Goal: Task Accomplishment & Management: Manage account settings

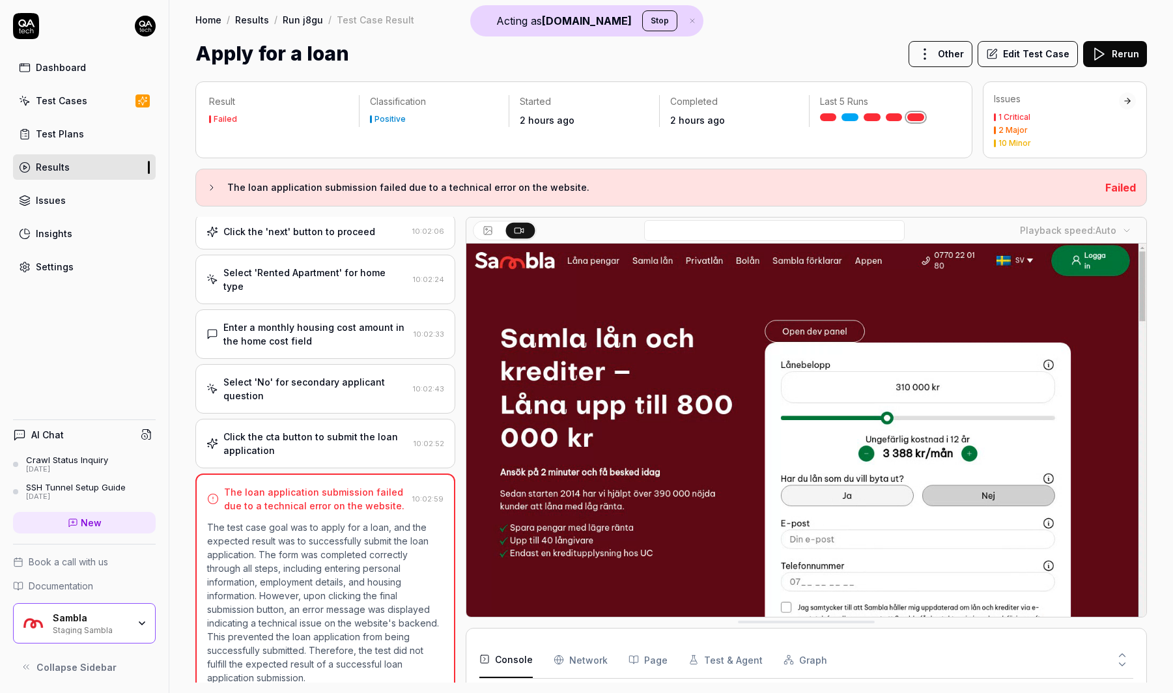
scroll to position [10, 0]
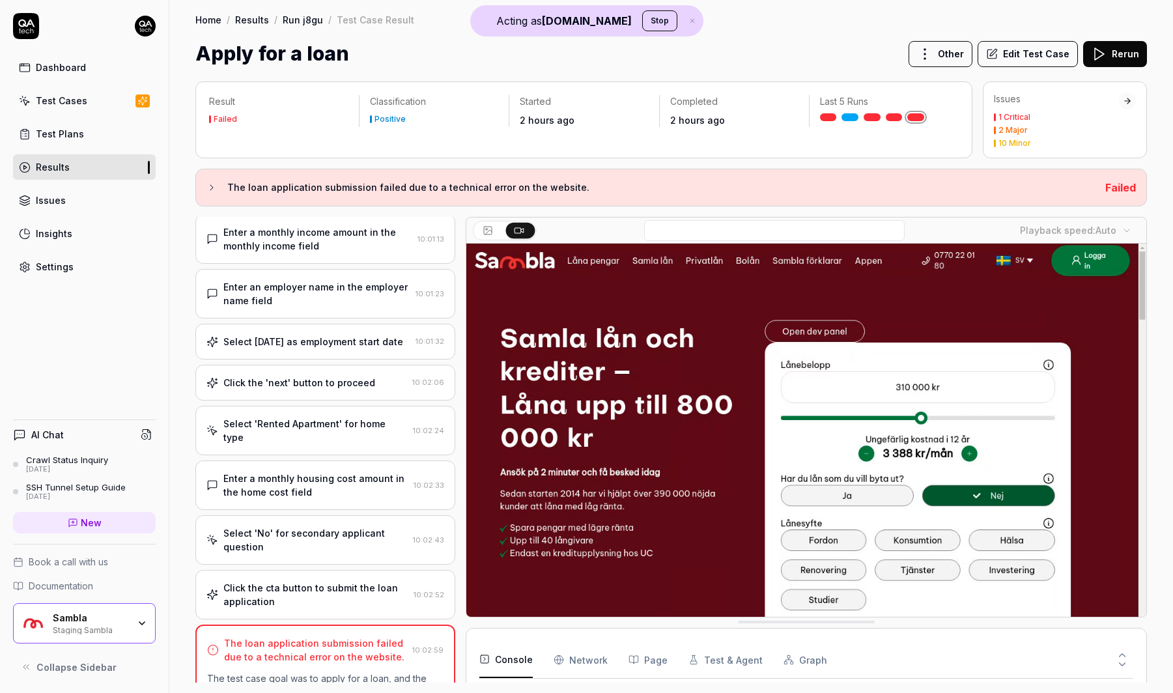
click at [319, 489] on div "Enter a monthly housing cost amount in the home cost field 10:02:33" at bounding box center [325, 486] width 260 height 50
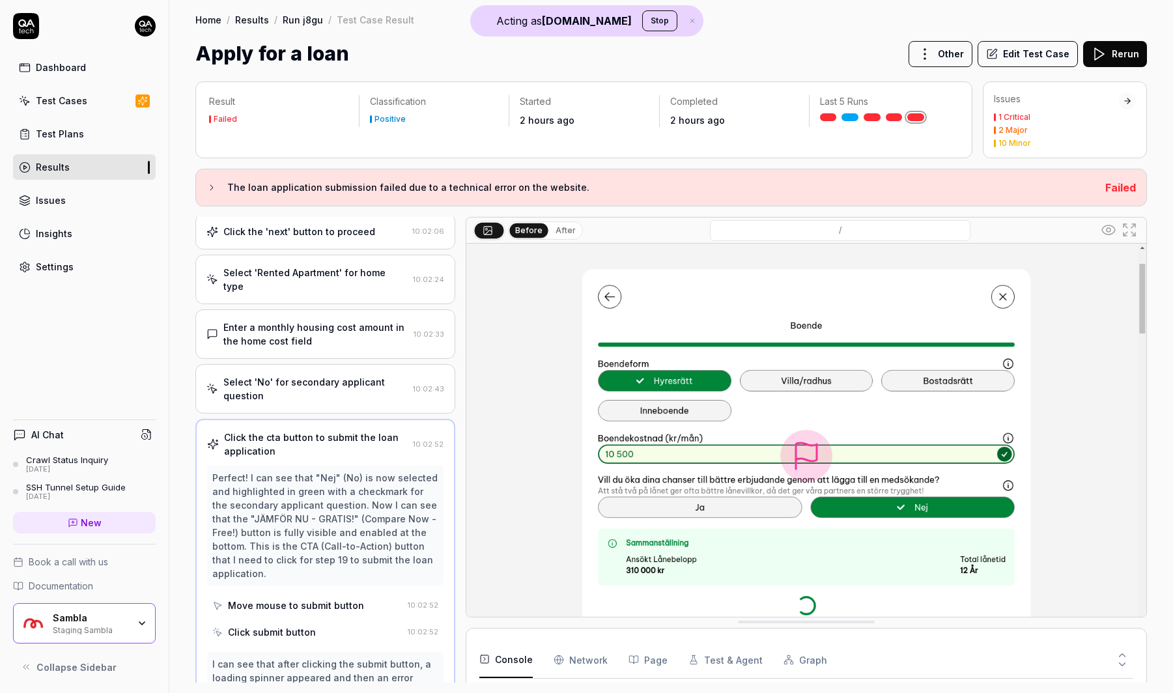
scroll to position [0, 0]
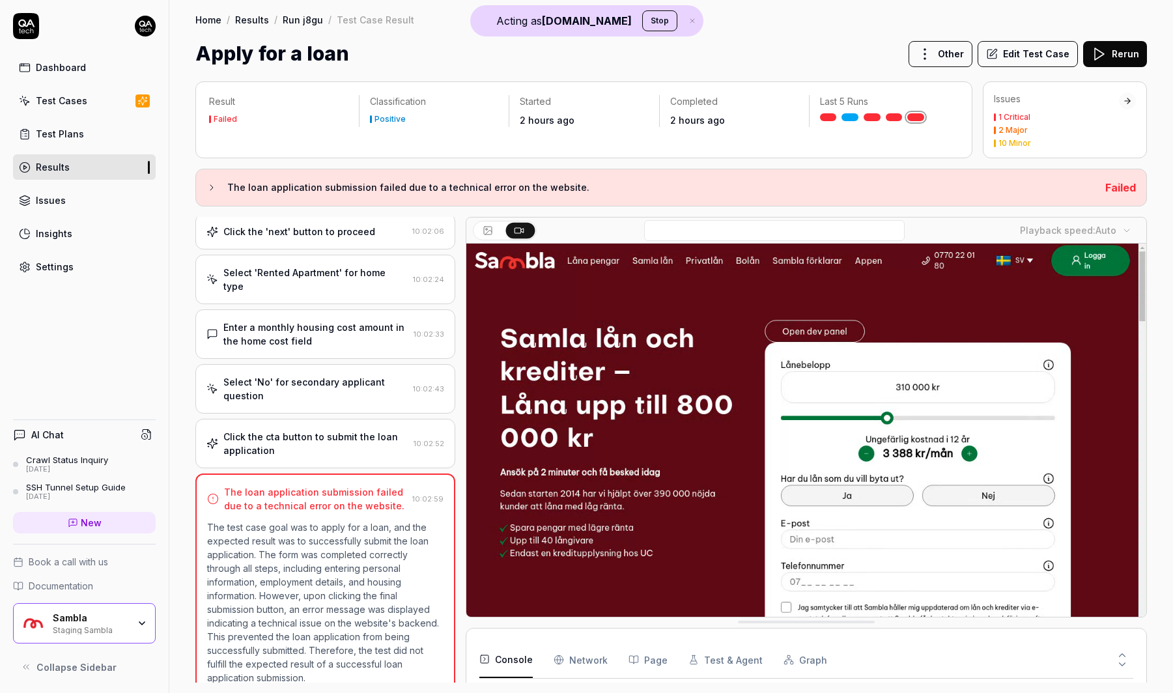
click at [113, 636] on div "Sambla Staging Sambla" at bounding box center [84, 623] width 143 height 40
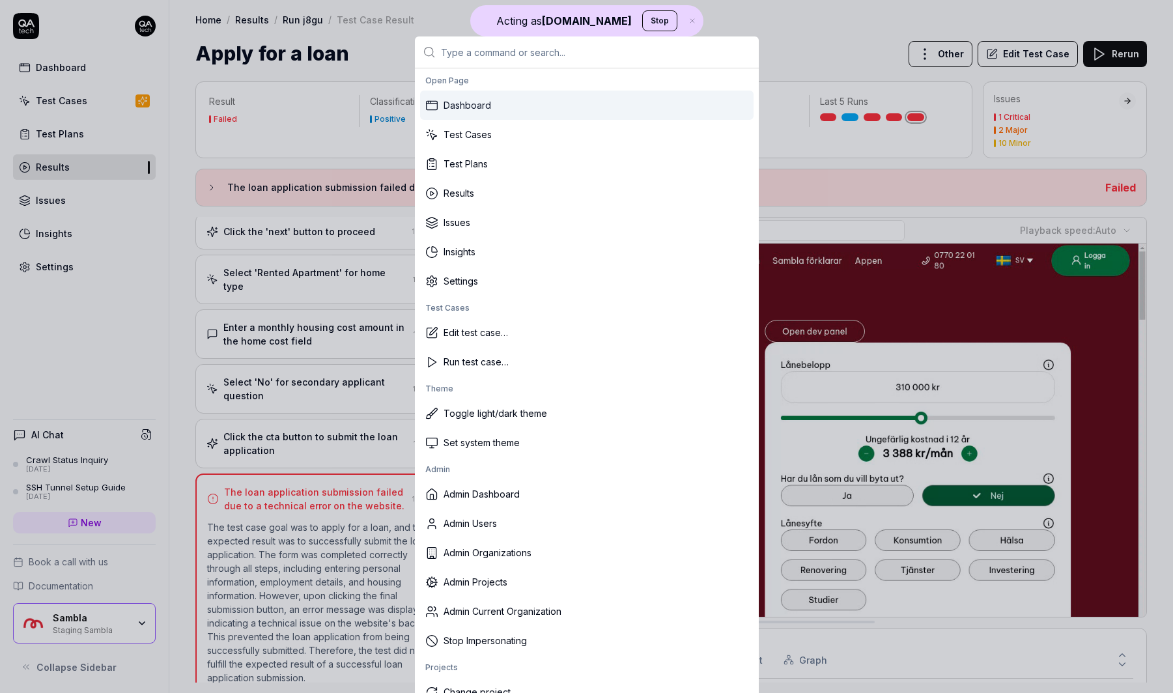
type input "a"
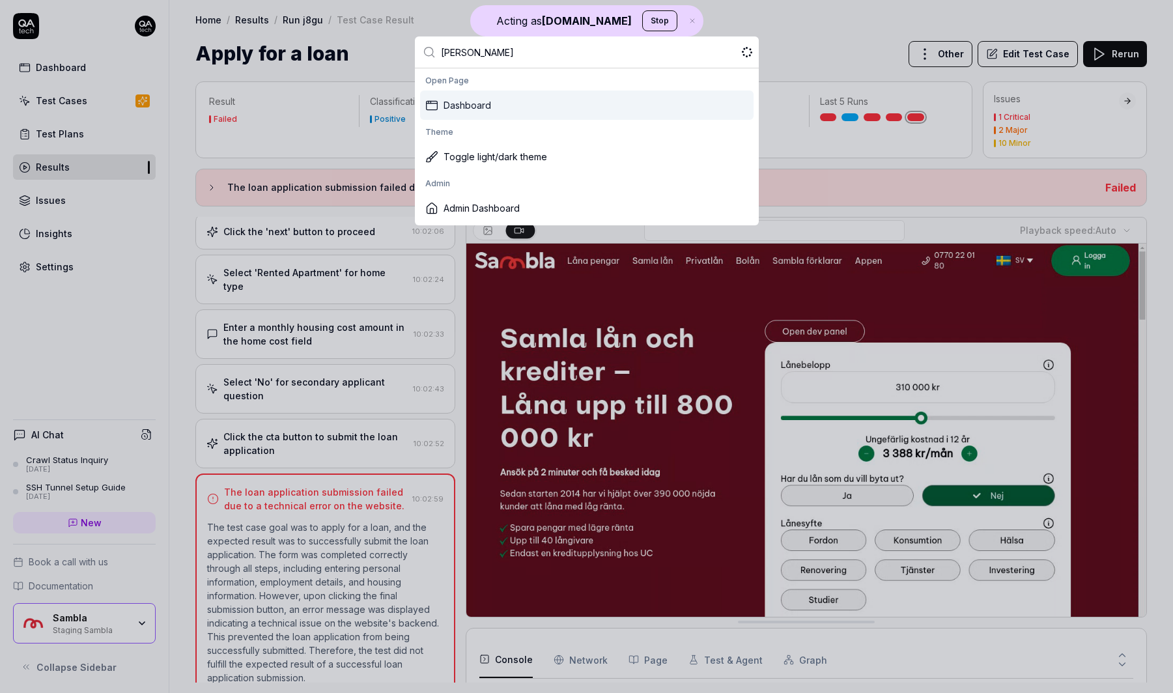
type input "danie"
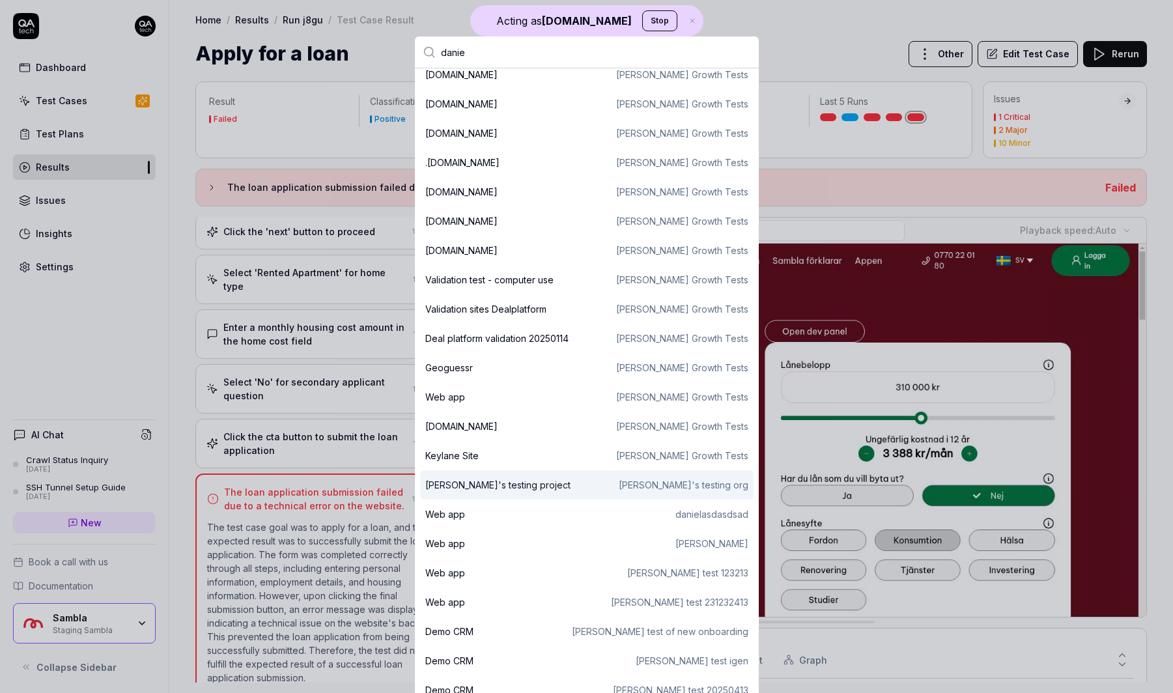
scroll to position [677, 0]
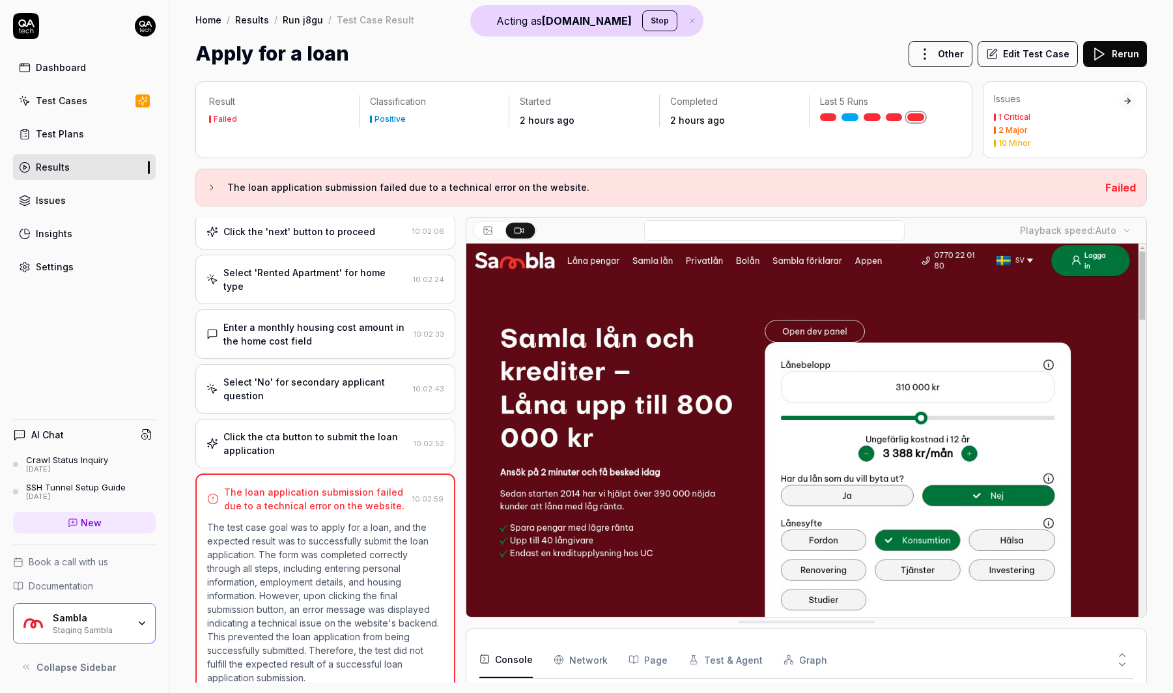
click at [130, 615] on div "Sambla Staging Sambla" at bounding box center [95, 623] width 84 height 22
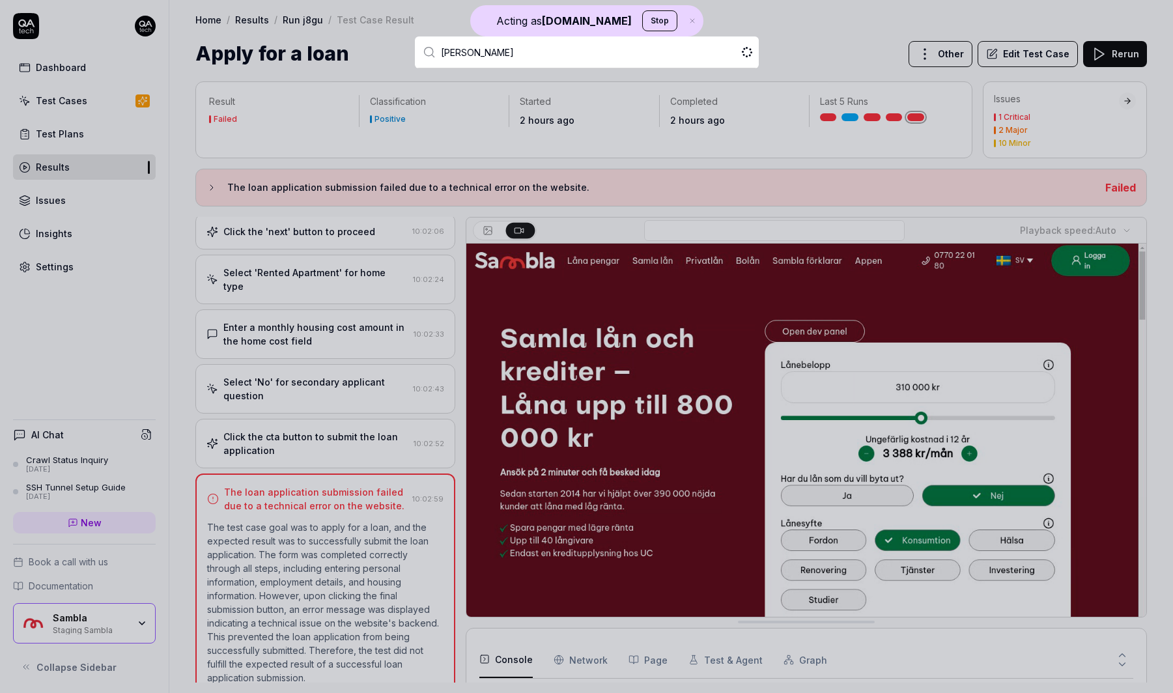
type input "danie"
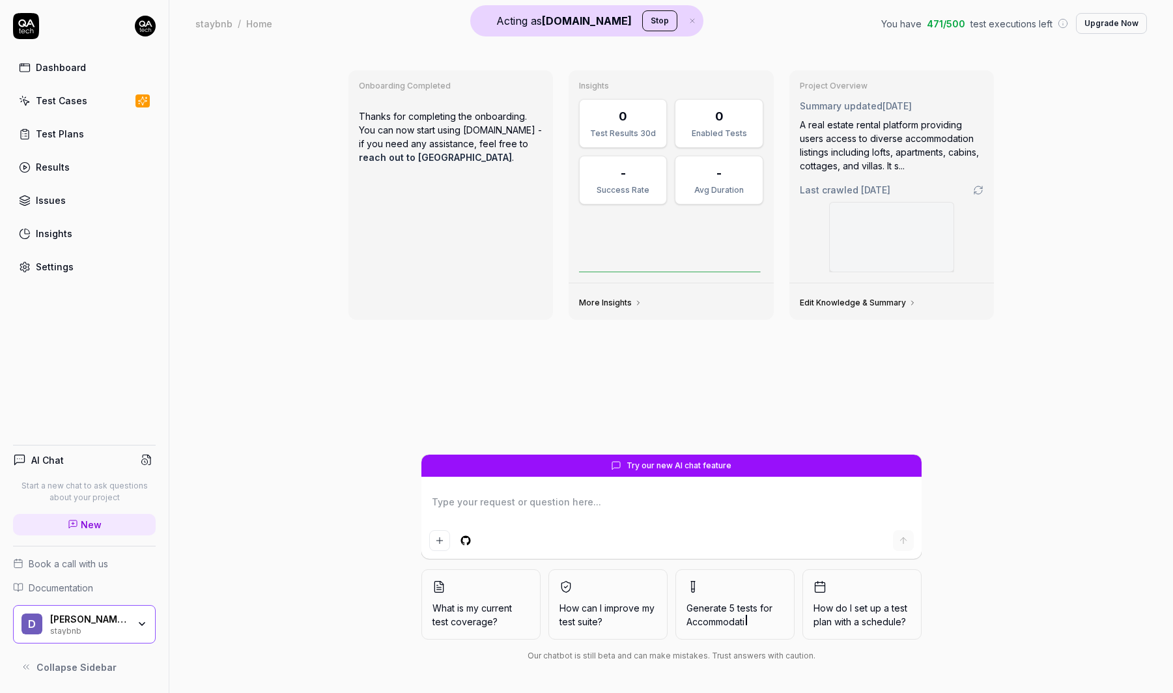
click at [82, 106] on div "Test Cases" at bounding box center [61, 101] width 51 height 14
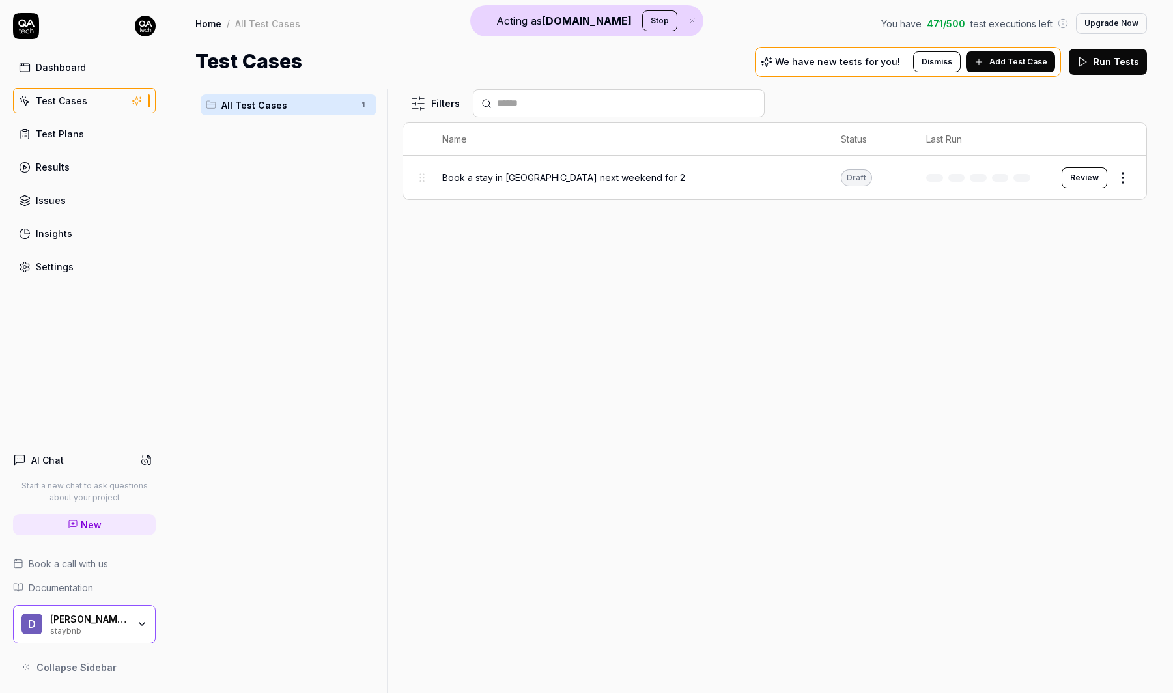
click at [1107, 171] on button "Review" at bounding box center [1085, 177] width 46 height 21
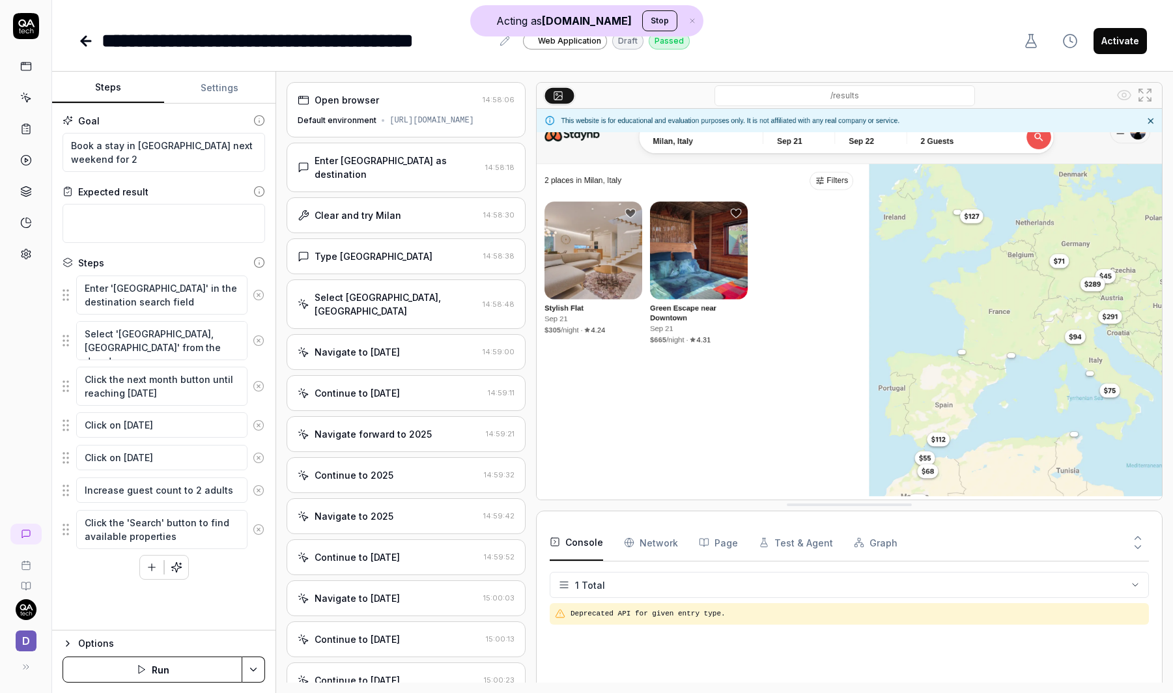
click at [687, 23] on icon "button" at bounding box center [693, 21] width 12 height 8
click at [25, 64] on icon at bounding box center [26, 67] width 12 height 12
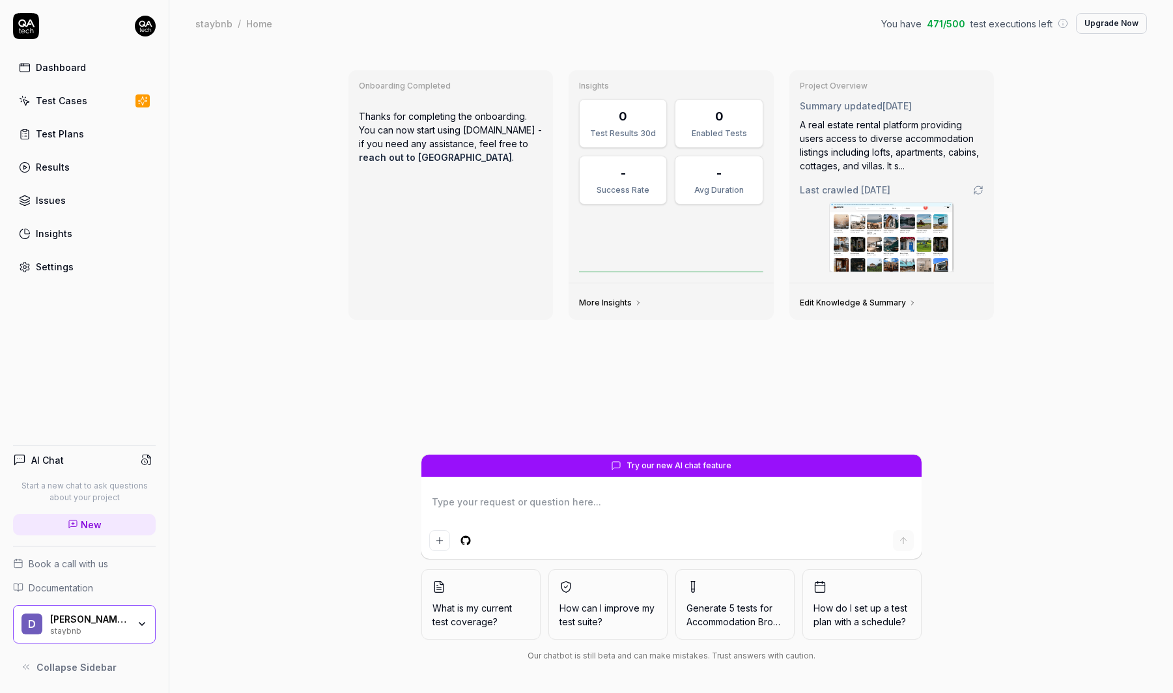
click at [76, 273] on link "Settings" at bounding box center [84, 266] width 143 height 25
type textarea "*"
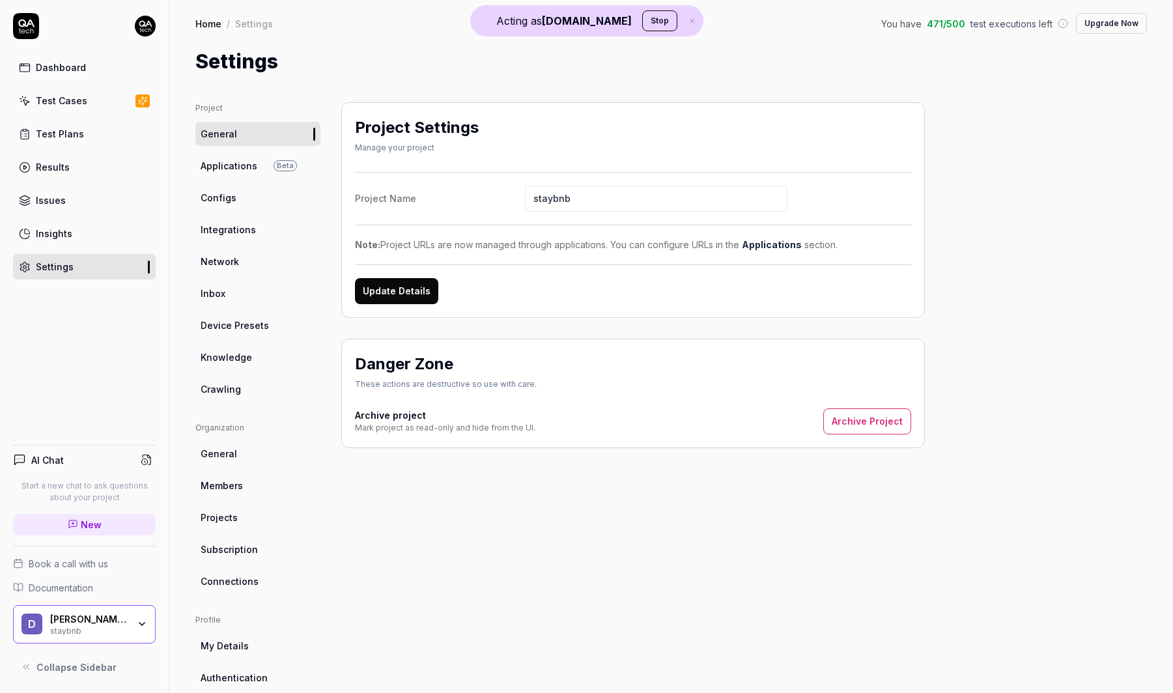
click at [266, 186] on link "Configs" at bounding box center [257, 198] width 125 height 24
click at [268, 169] on link "Applications Beta" at bounding box center [257, 166] width 125 height 24
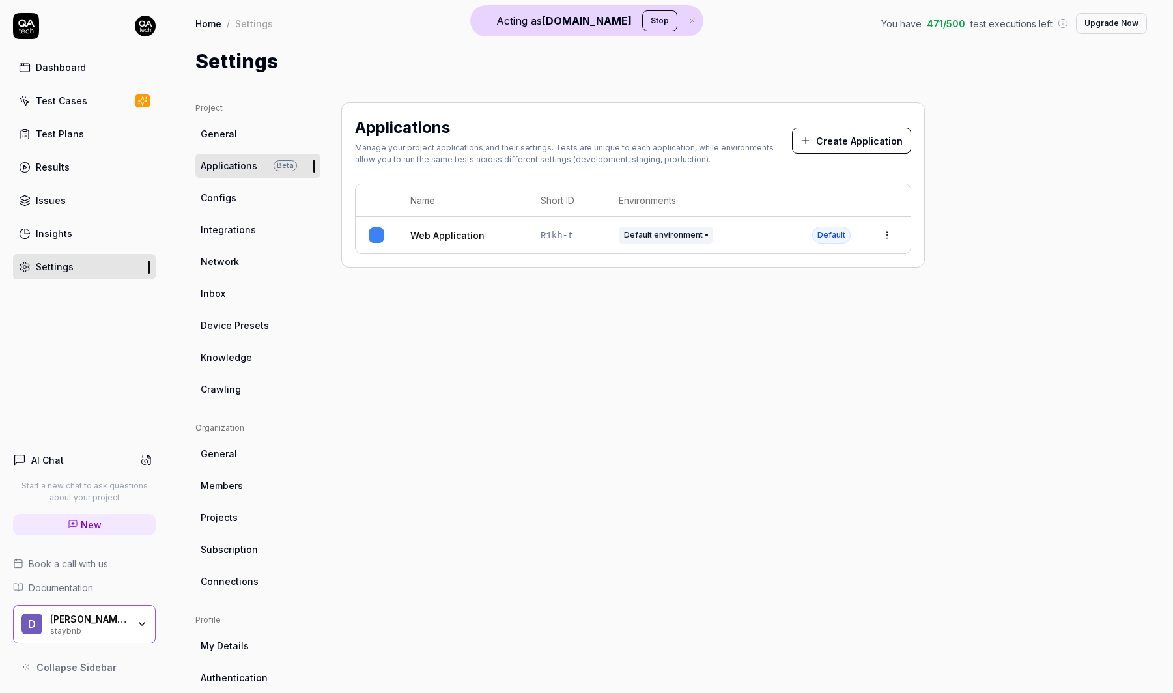
click at [620, 246] on td "Default environment" at bounding box center [702, 235] width 193 height 36
click at [440, 233] on link "Web Application" at bounding box center [447, 236] width 74 height 14
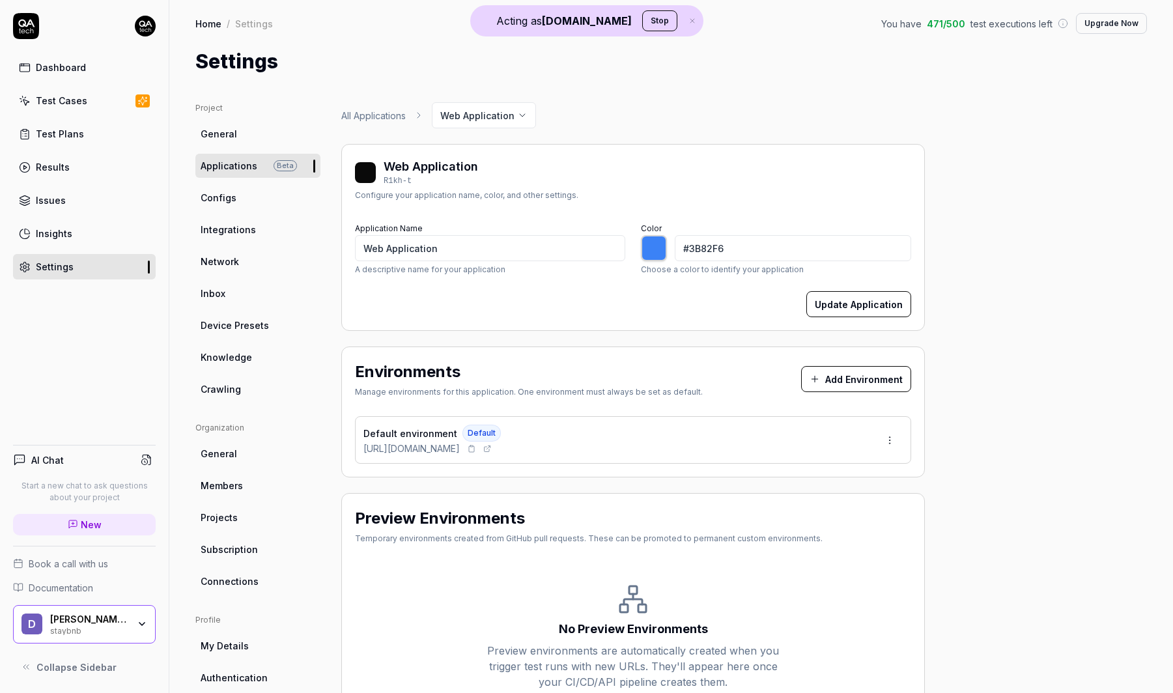
click at [460, 447] on span "[URL][DOMAIN_NAME]" at bounding box center [412, 449] width 96 height 14
copy div "[URL][DOMAIN_NAME]"
type input "*******"
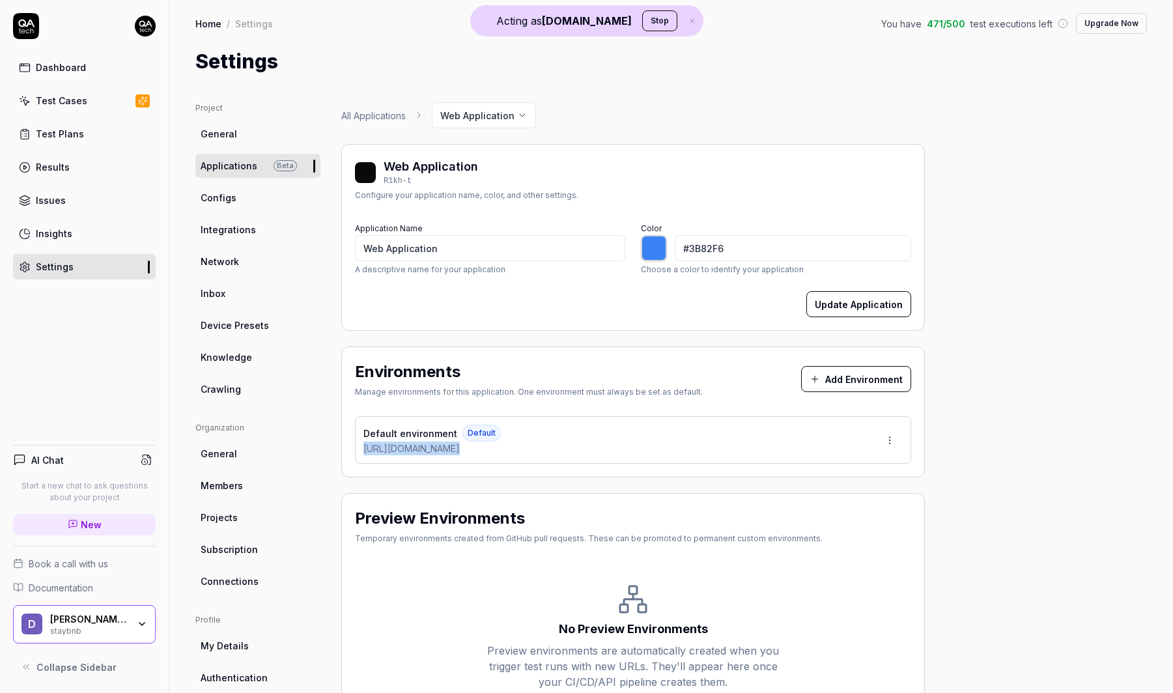
click at [107, 607] on div "D Daniels Growth Tests staybnb" at bounding box center [84, 624] width 143 height 39
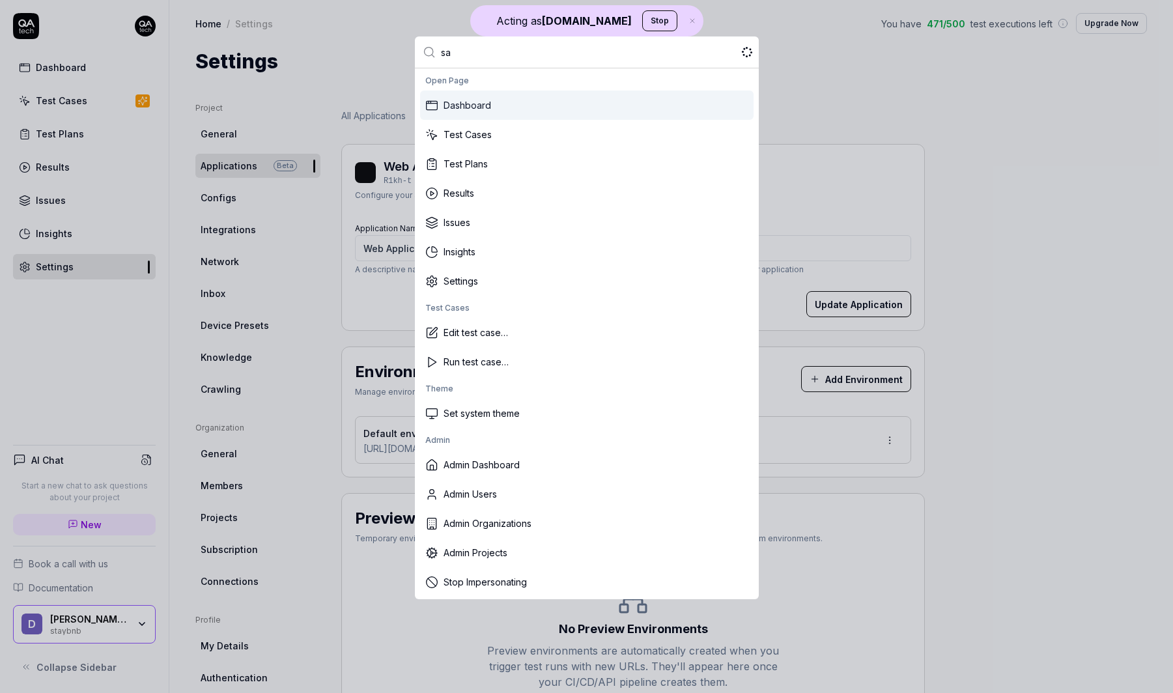
type input "sam"
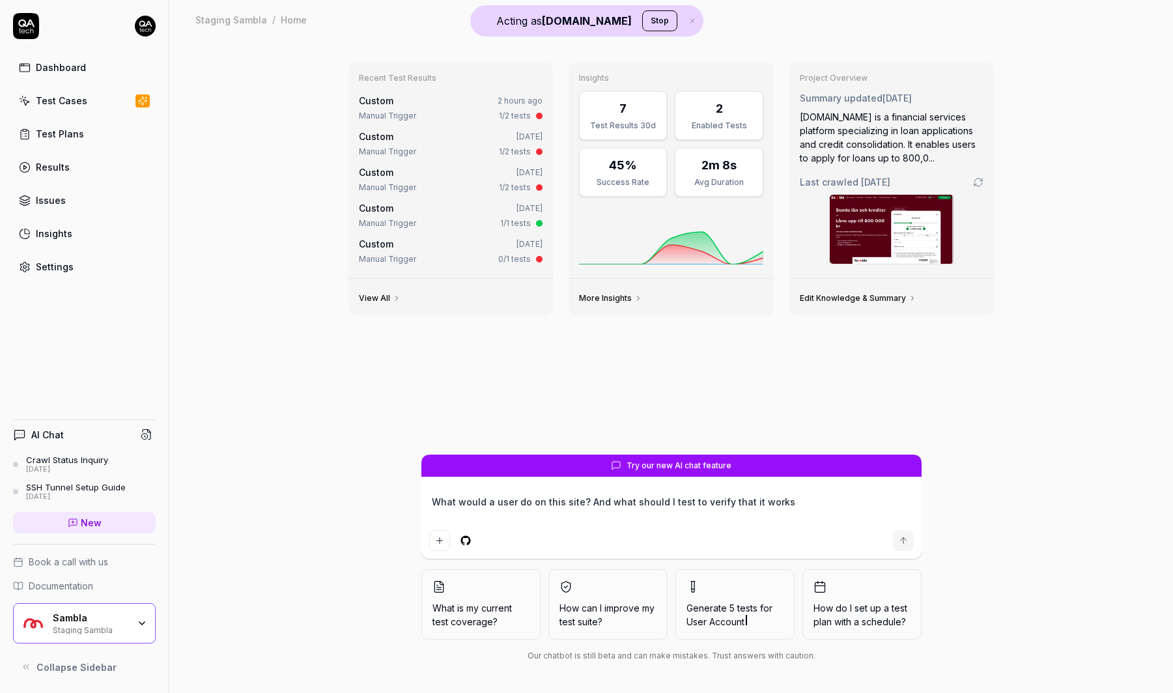
type textarea "What would a user do on this site? And what should I test to verify that it wor…"
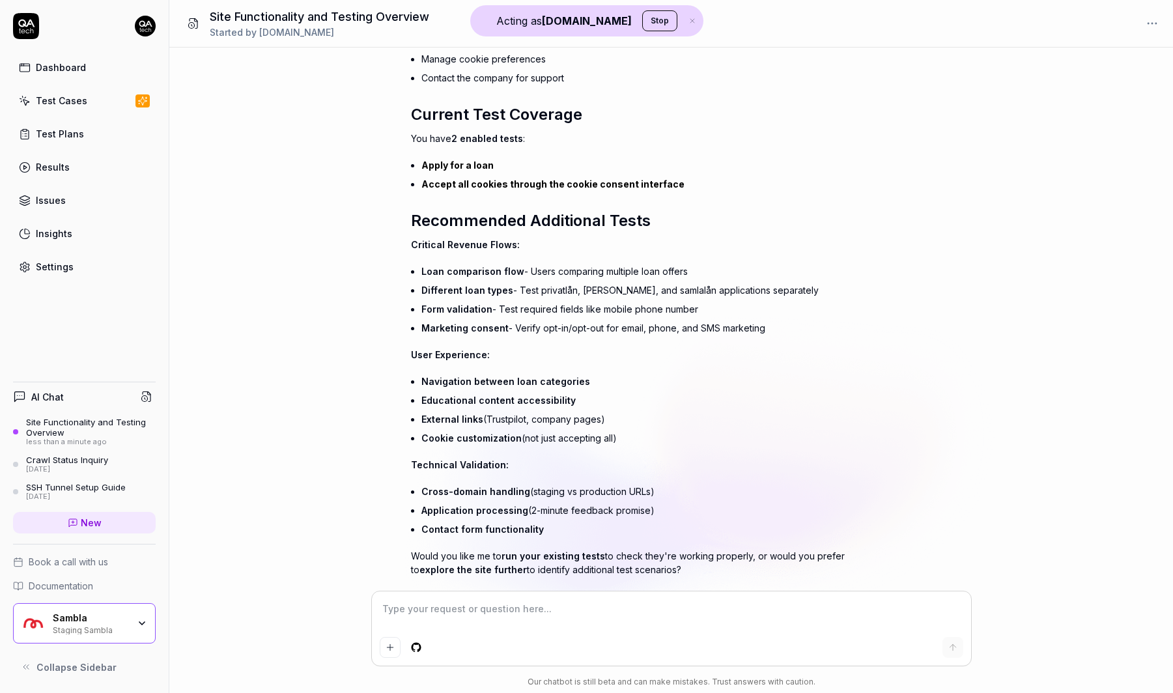
scroll to position [327, 0]
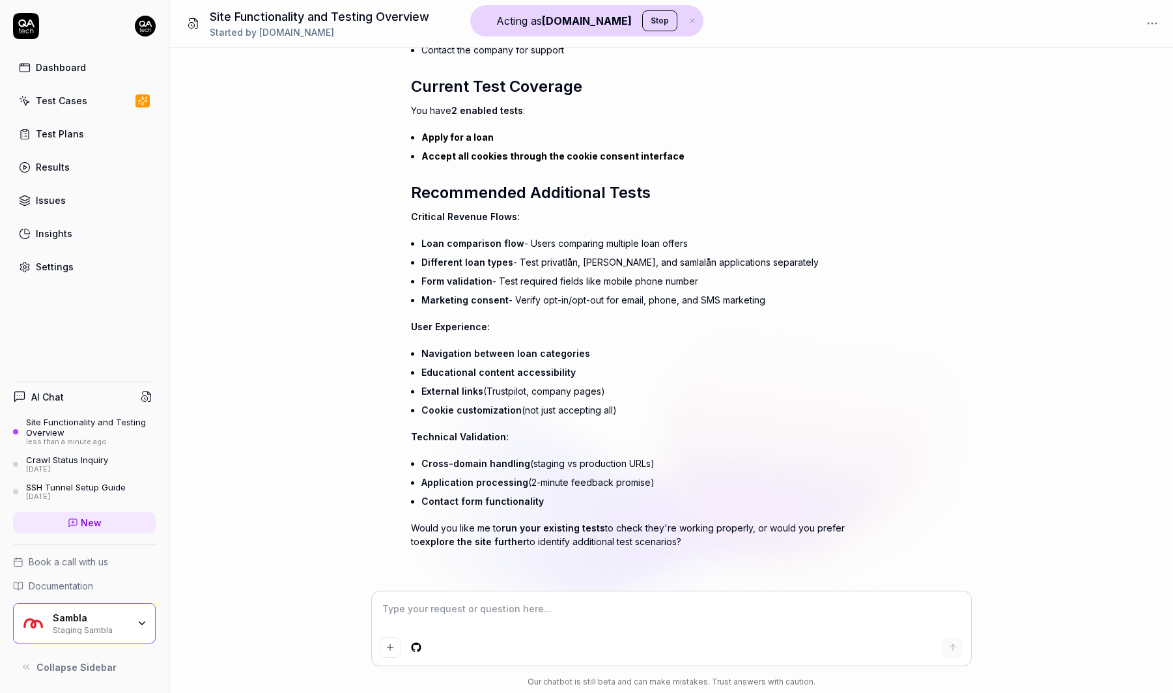
click at [492, 618] on textarea at bounding box center [672, 615] width 584 height 33
